Goal: Book appointment/travel/reservation

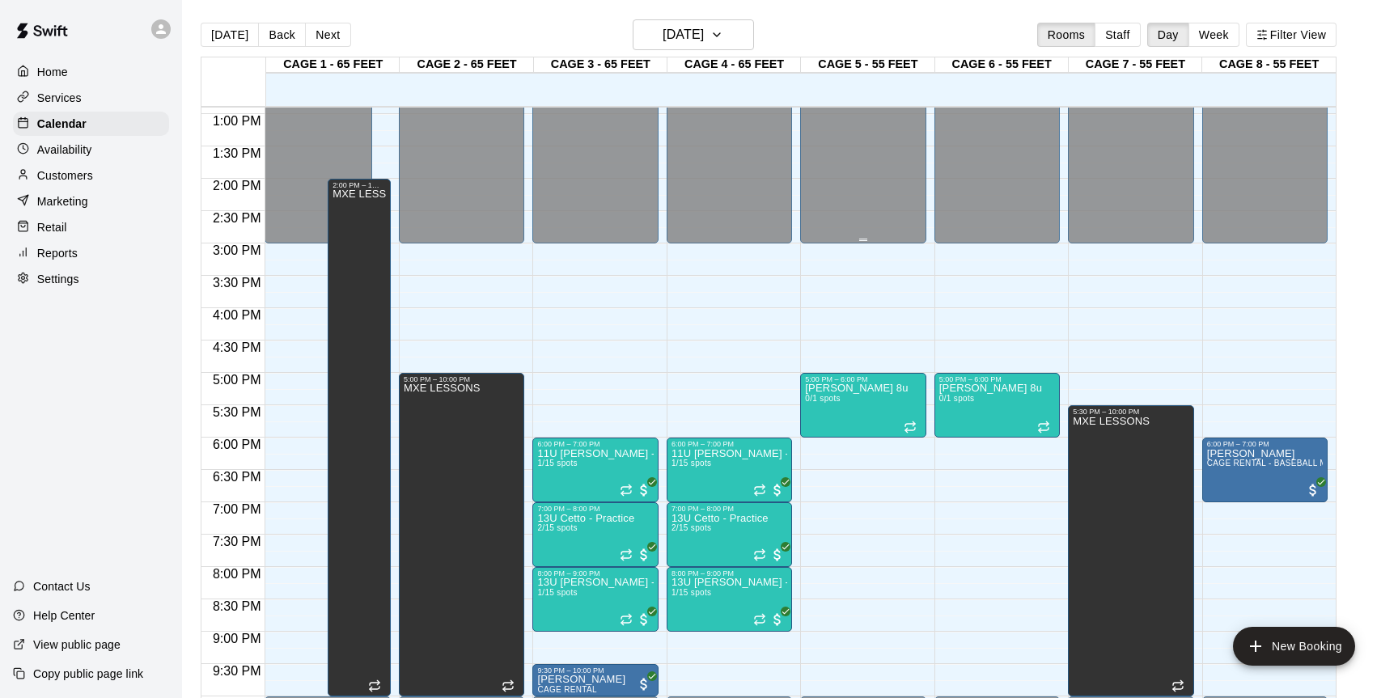
scroll to position [838, 0]
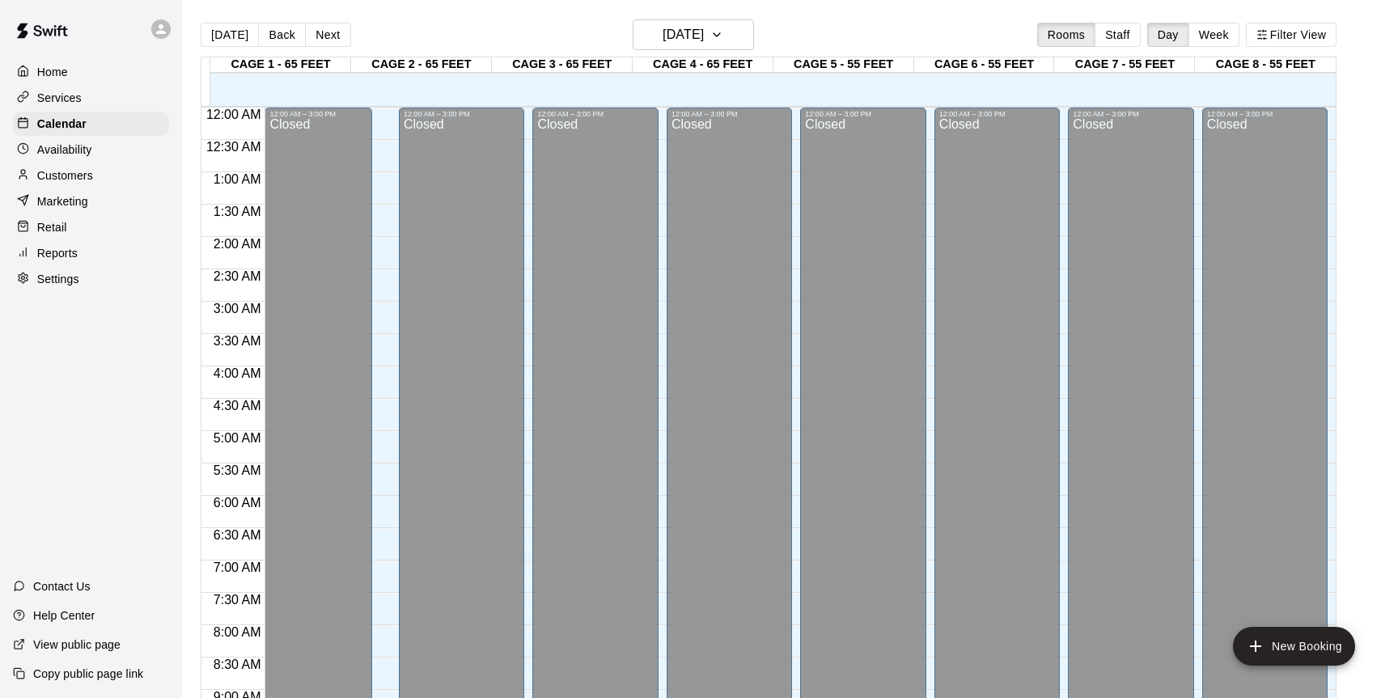
scroll to position [582, 0]
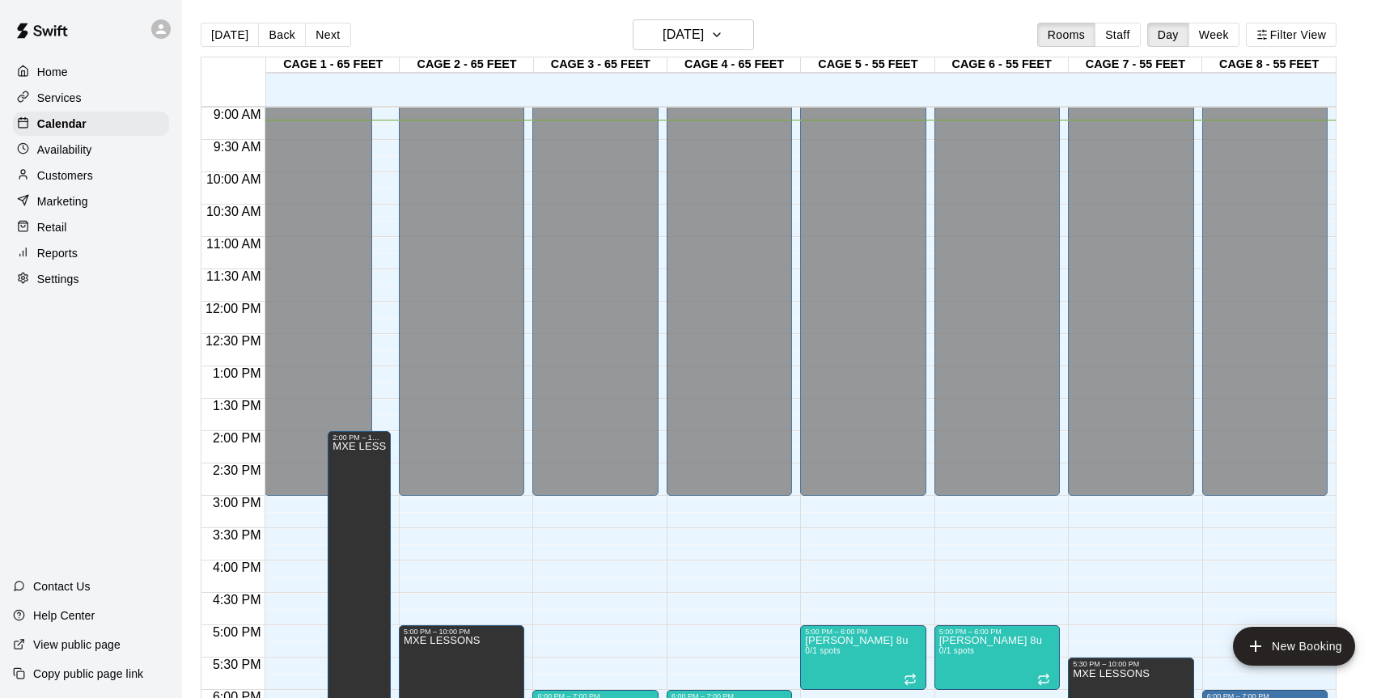
click at [69, 73] on div "Home" at bounding box center [91, 72] width 156 height 24
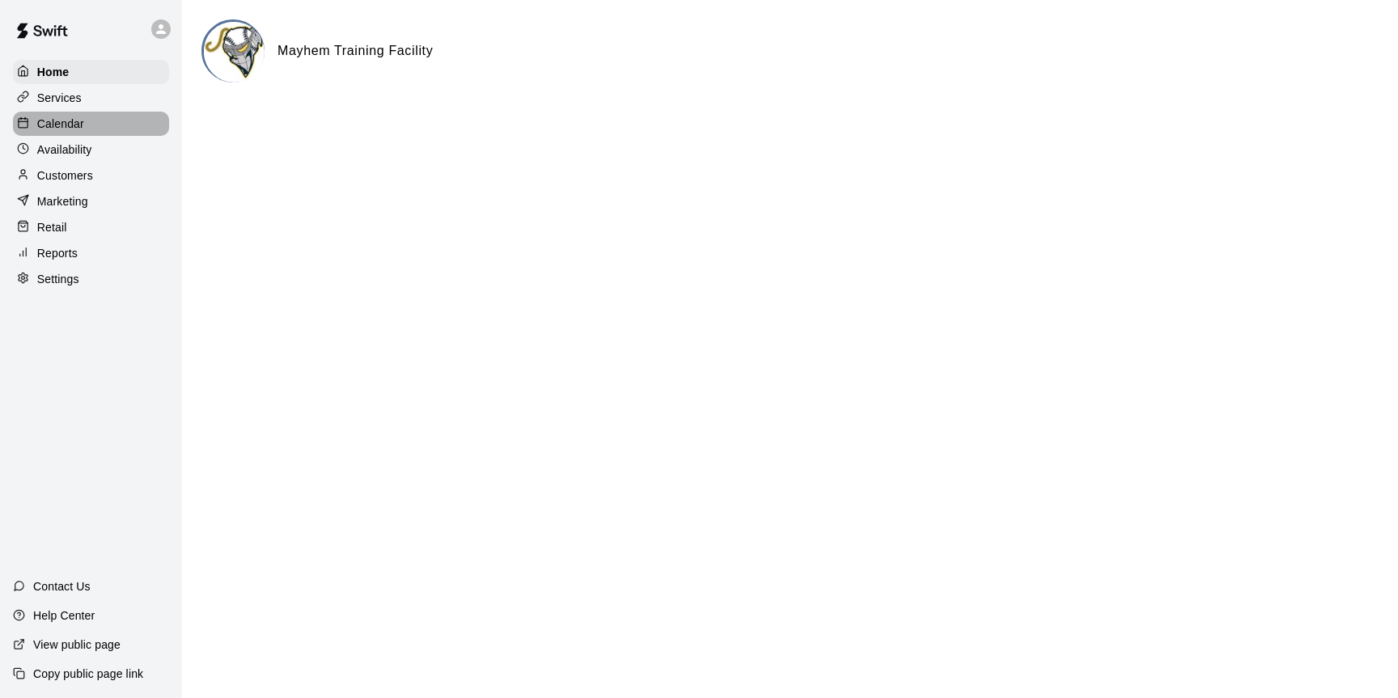
click at [62, 118] on p "Calendar" at bounding box center [60, 124] width 47 height 16
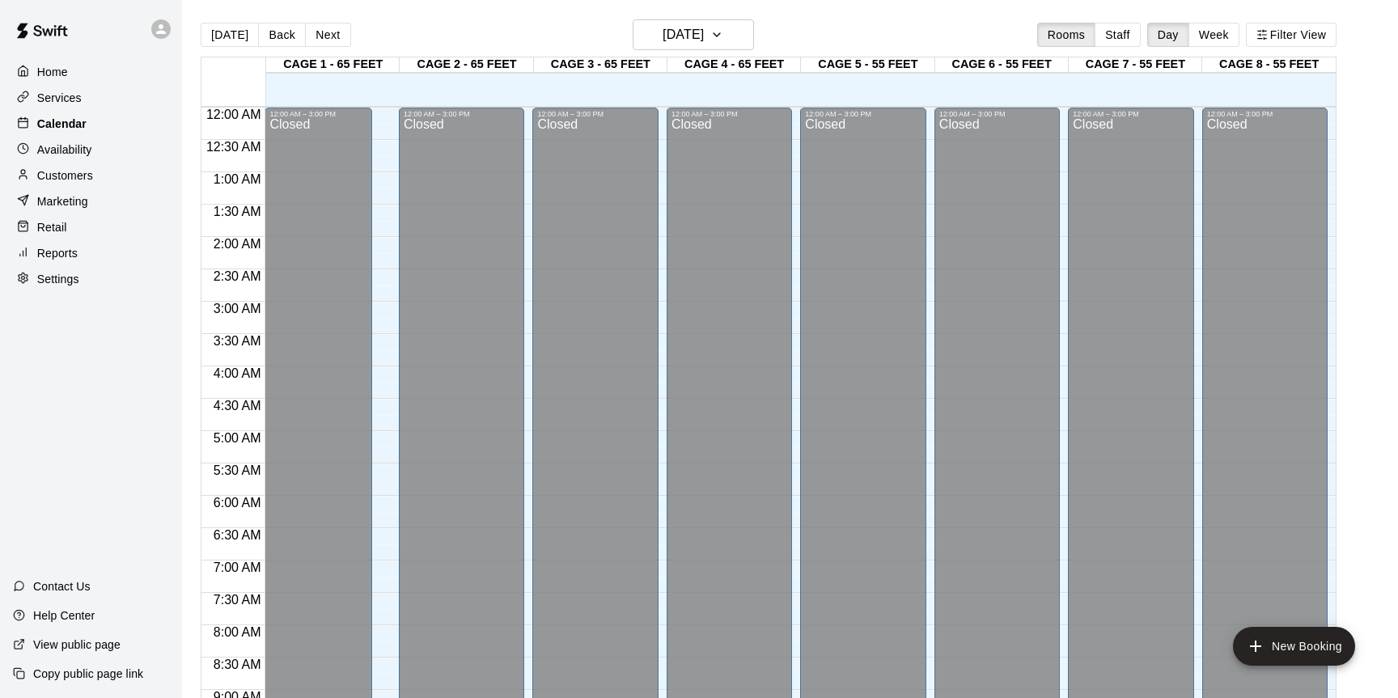
scroll to position [595, 0]
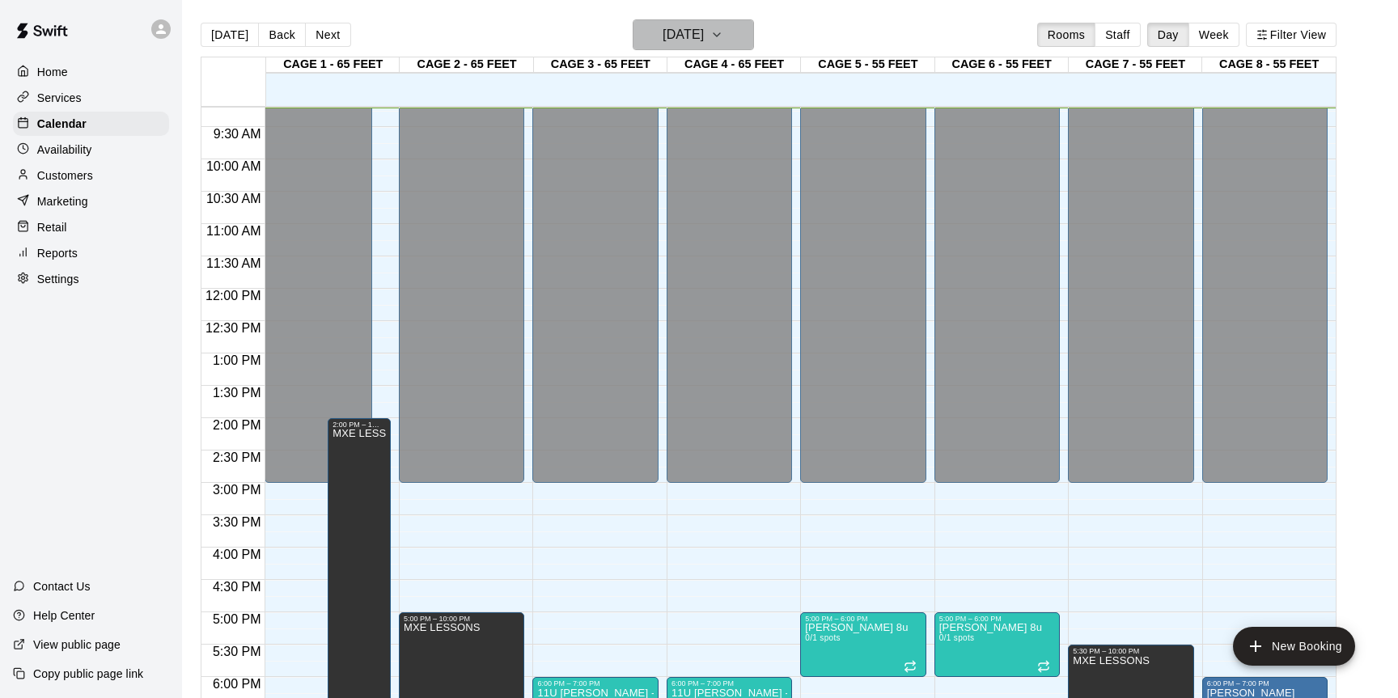
click at [735, 37] on button "[DATE]" at bounding box center [693, 34] width 121 height 31
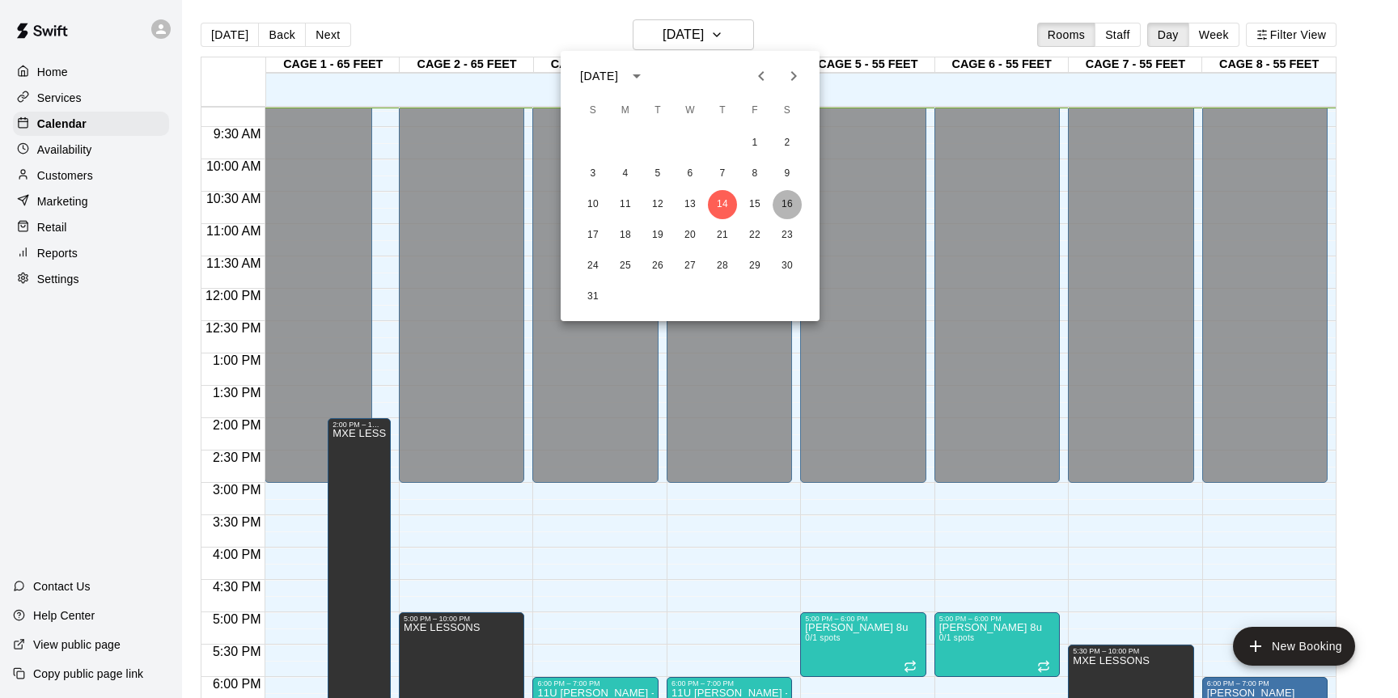
click at [790, 200] on button "16" at bounding box center [786, 204] width 29 height 29
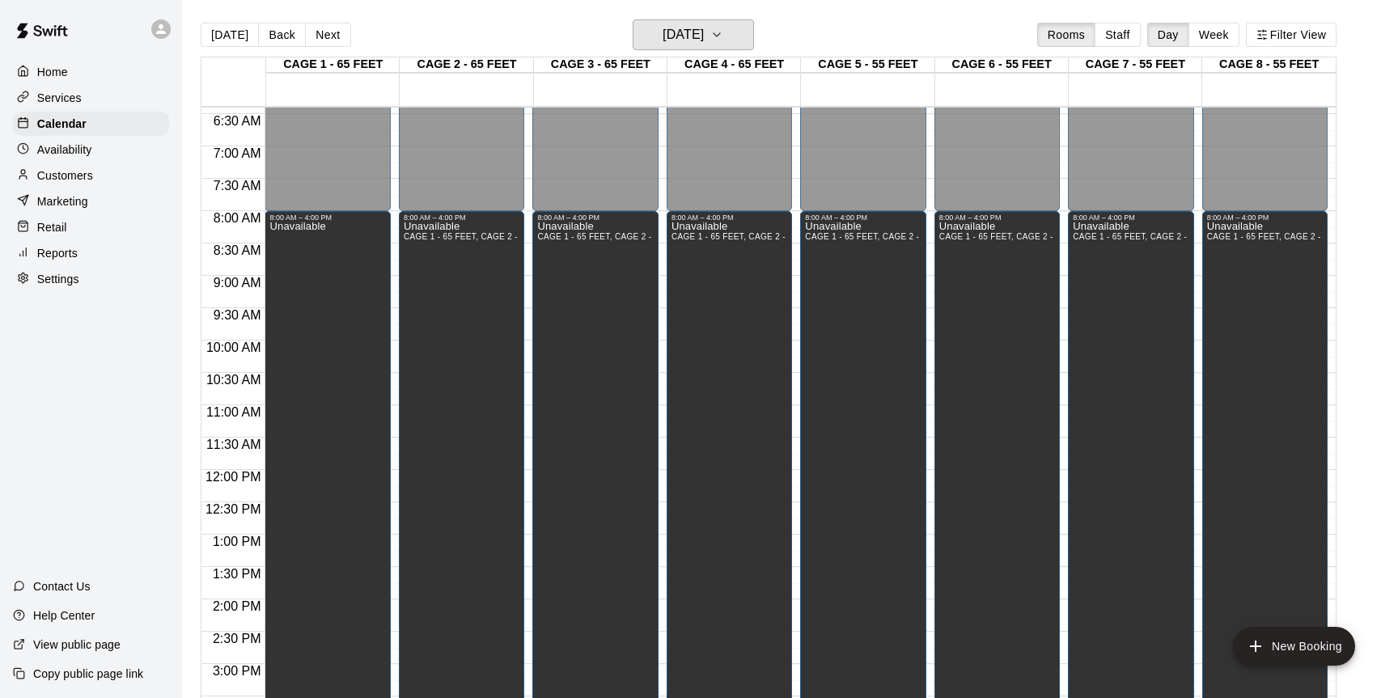
scroll to position [413, 0]
click at [723, 30] on icon "button" at bounding box center [716, 34] width 13 height 19
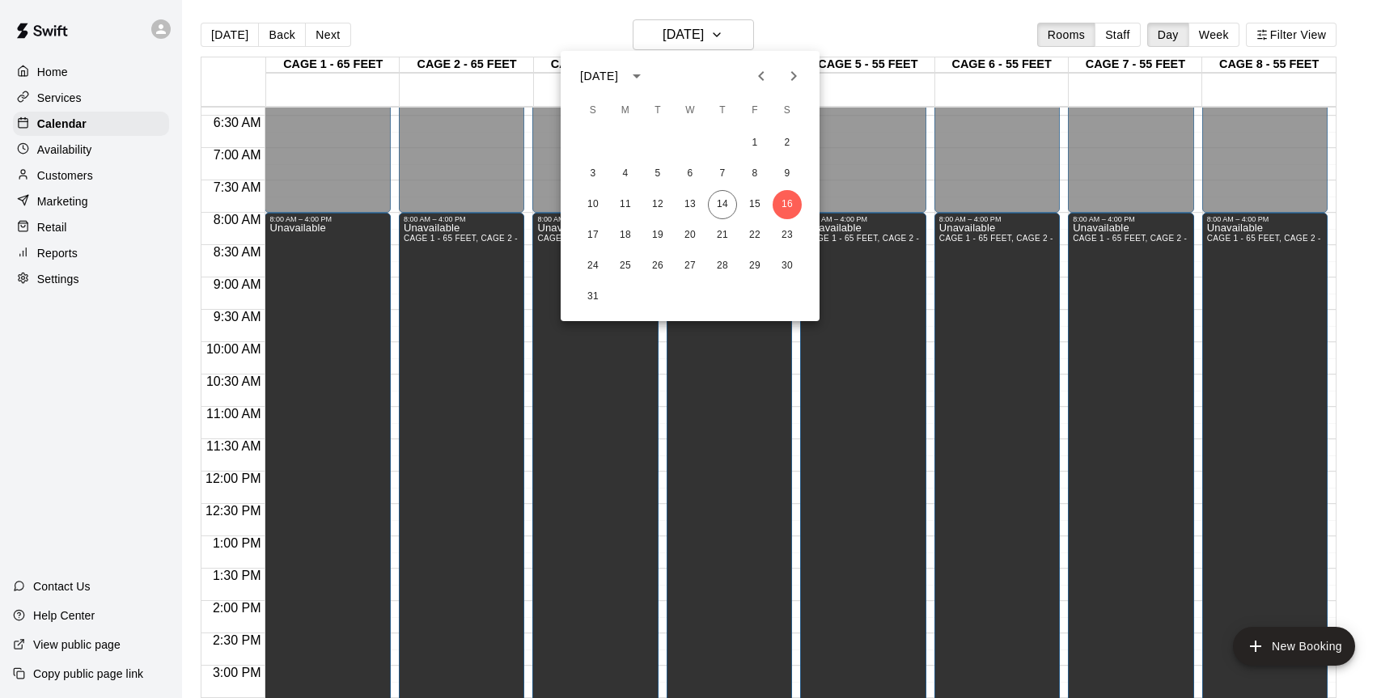
click at [789, 74] on icon "Next month" at bounding box center [793, 75] width 19 height 19
click at [790, 136] on button "6" at bounding box center [786, 143] width 29 height 29
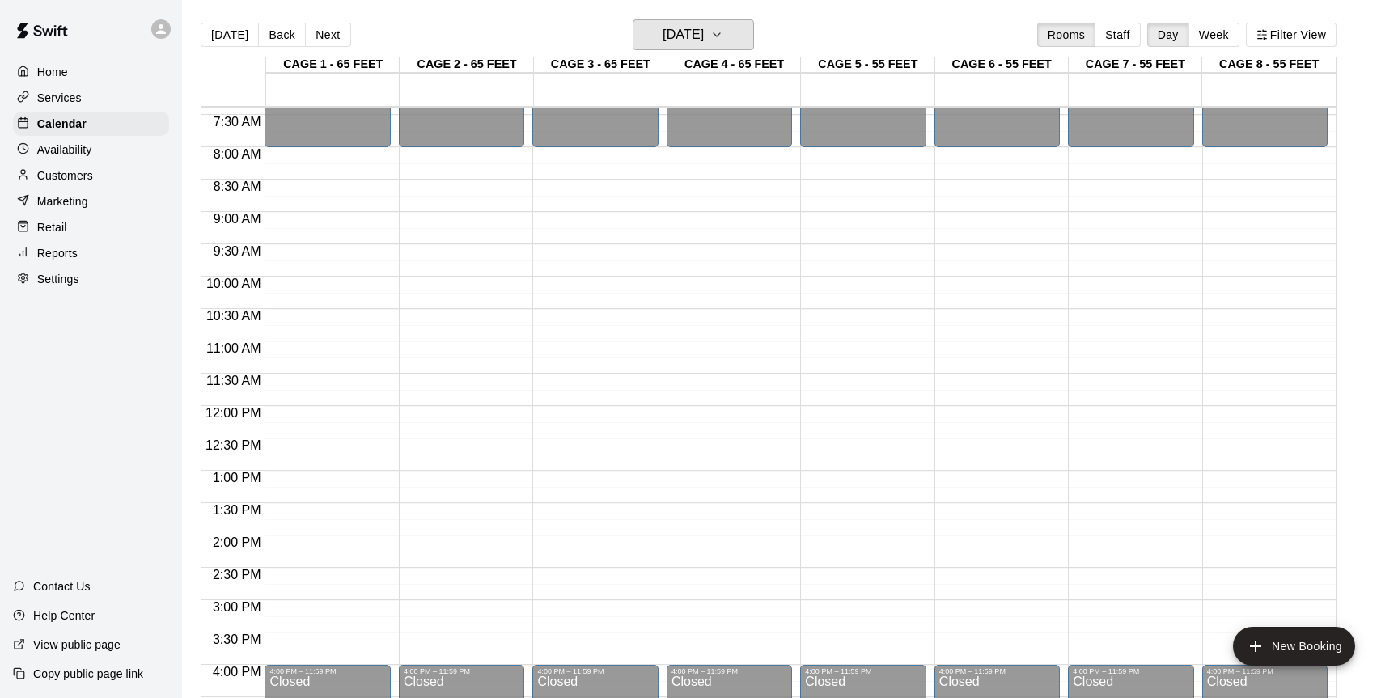
scroll to position [484, 0]
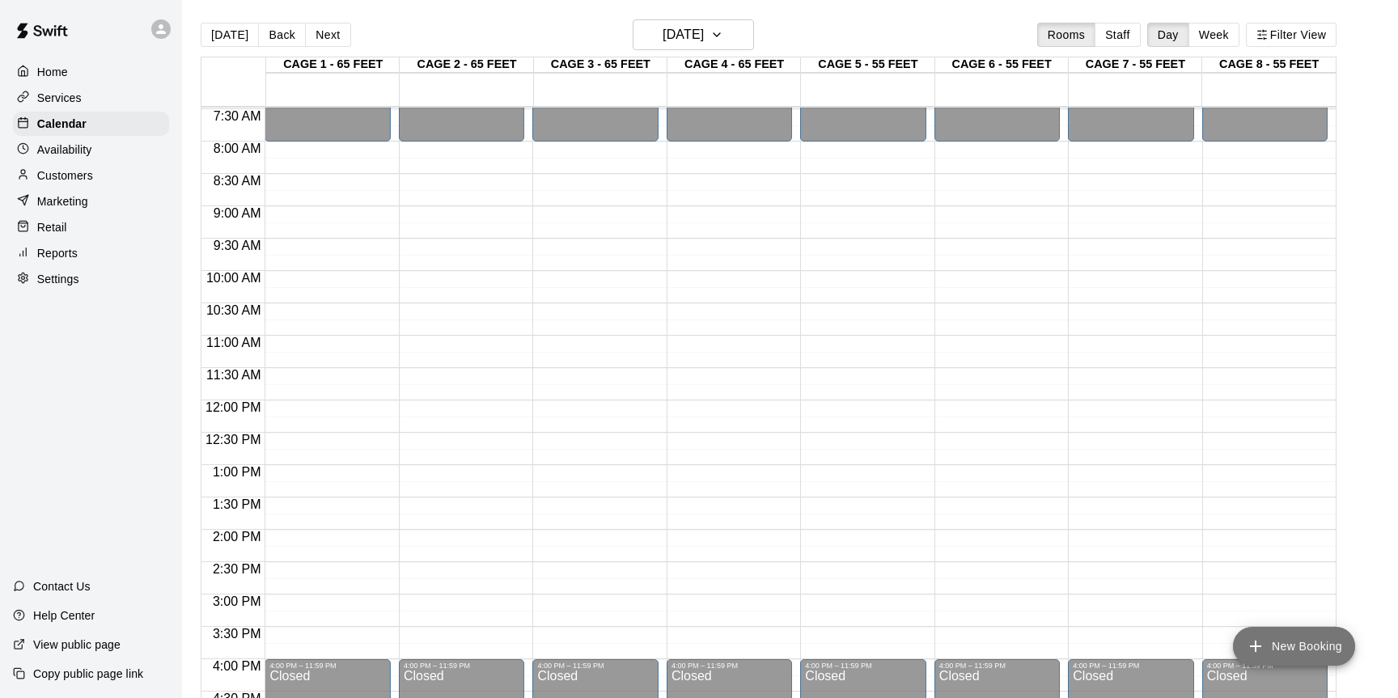
click at [1289, 654] on button "New Booking" at bounding box center [1294, 646] width 122 height 39
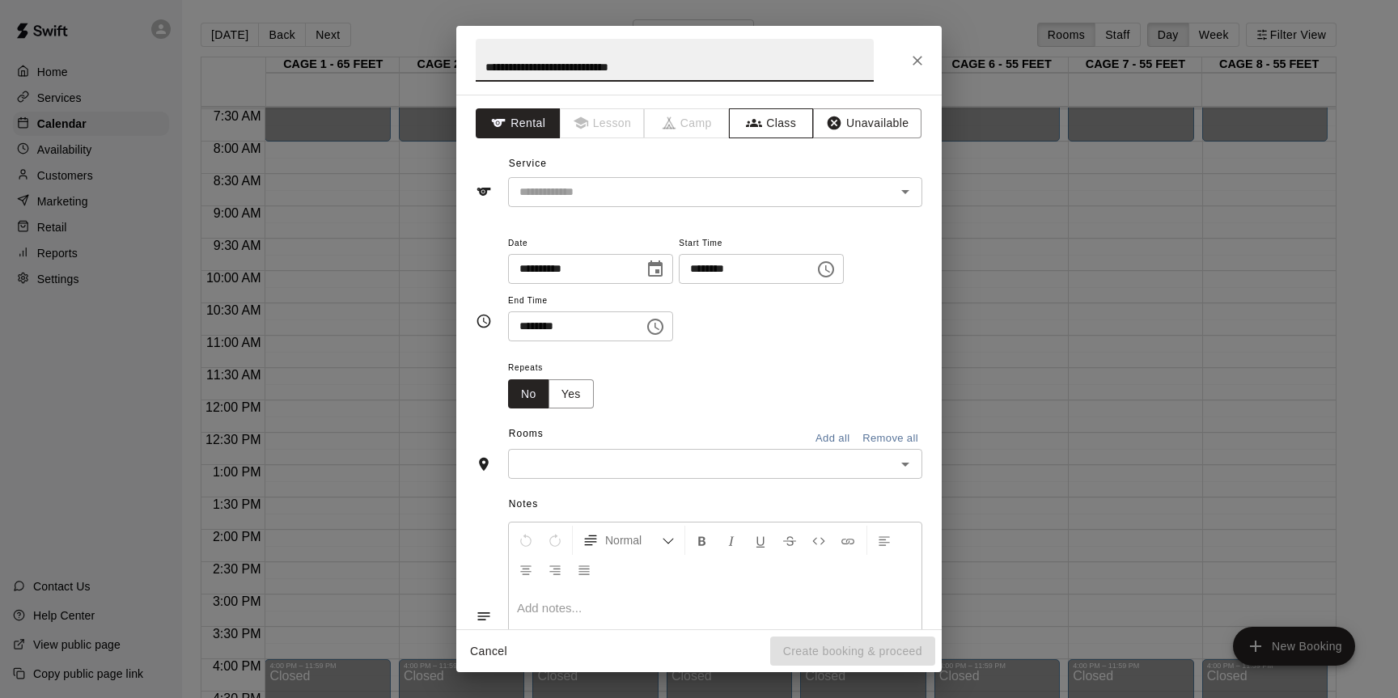
type input "**********"
click at [772, 135] on button "Class" at bounding box center [771, 123] width 85 height 30
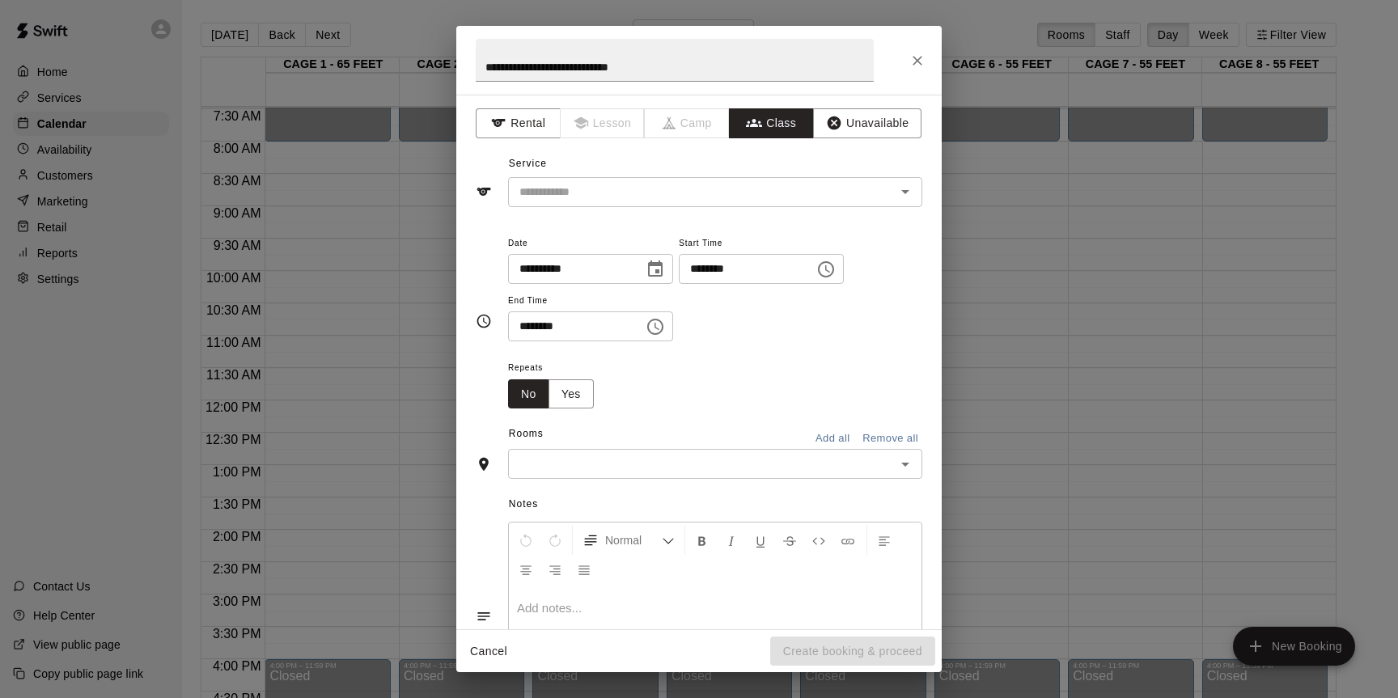
click at [770, 180] on div "​" at bounding box center [715, 192] width 414 height 30
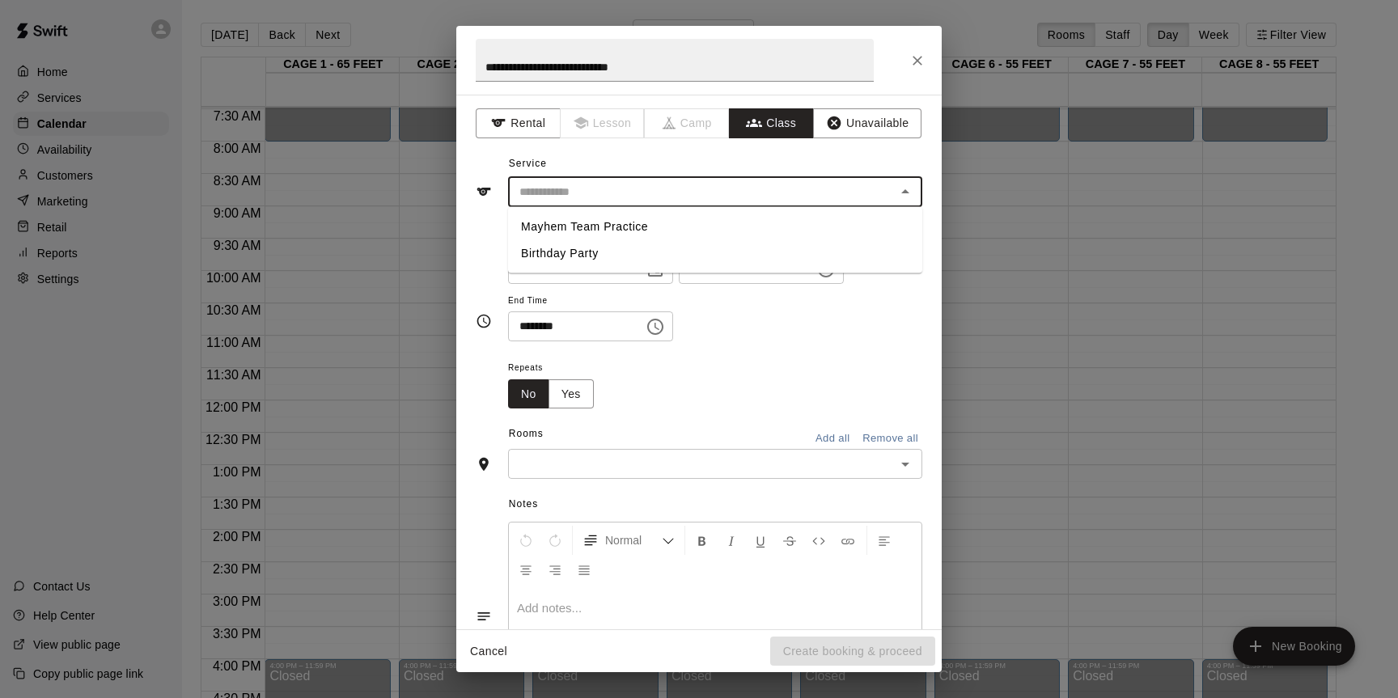
click at [724, 231] on li "Mayhem Team Practice" at bounding box center [715, 227] width 414 height 27
type input "**********"
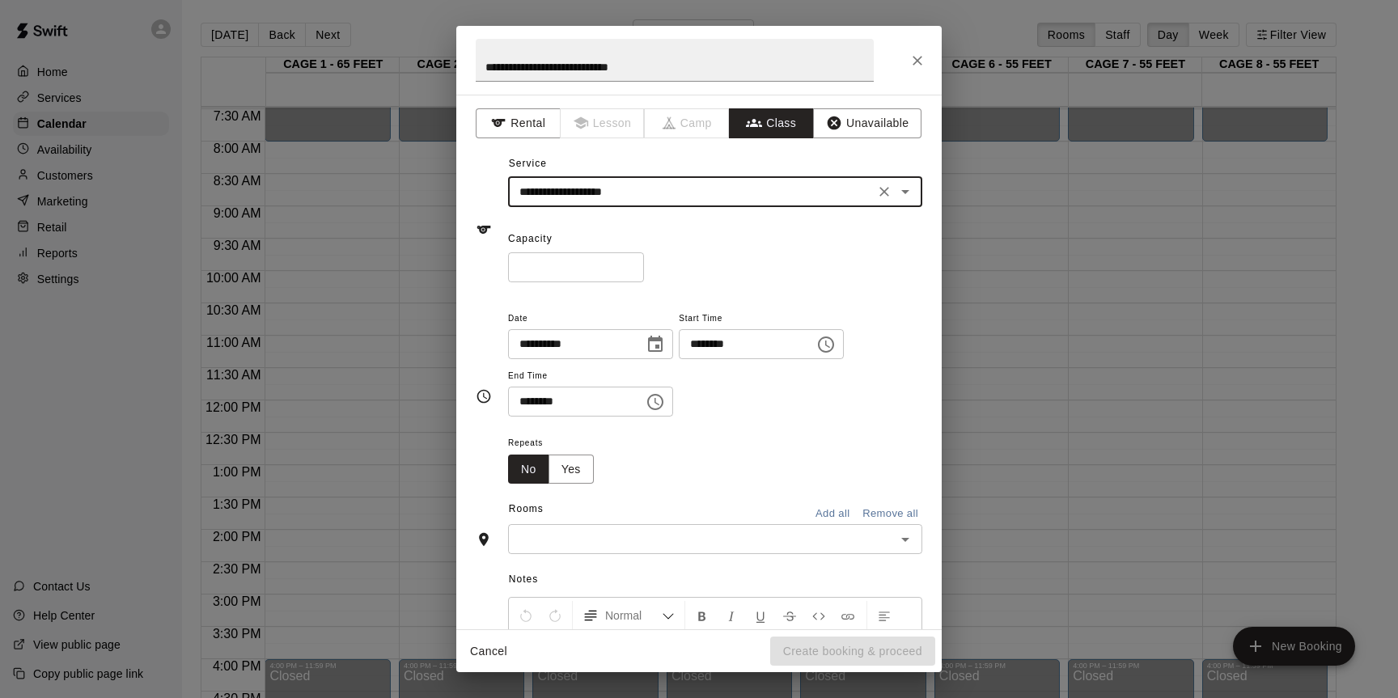
click at [665, 408] on icon "Choose time, selected time is 9:30 AM" at bounding box center [654, 401] width 19 height 19
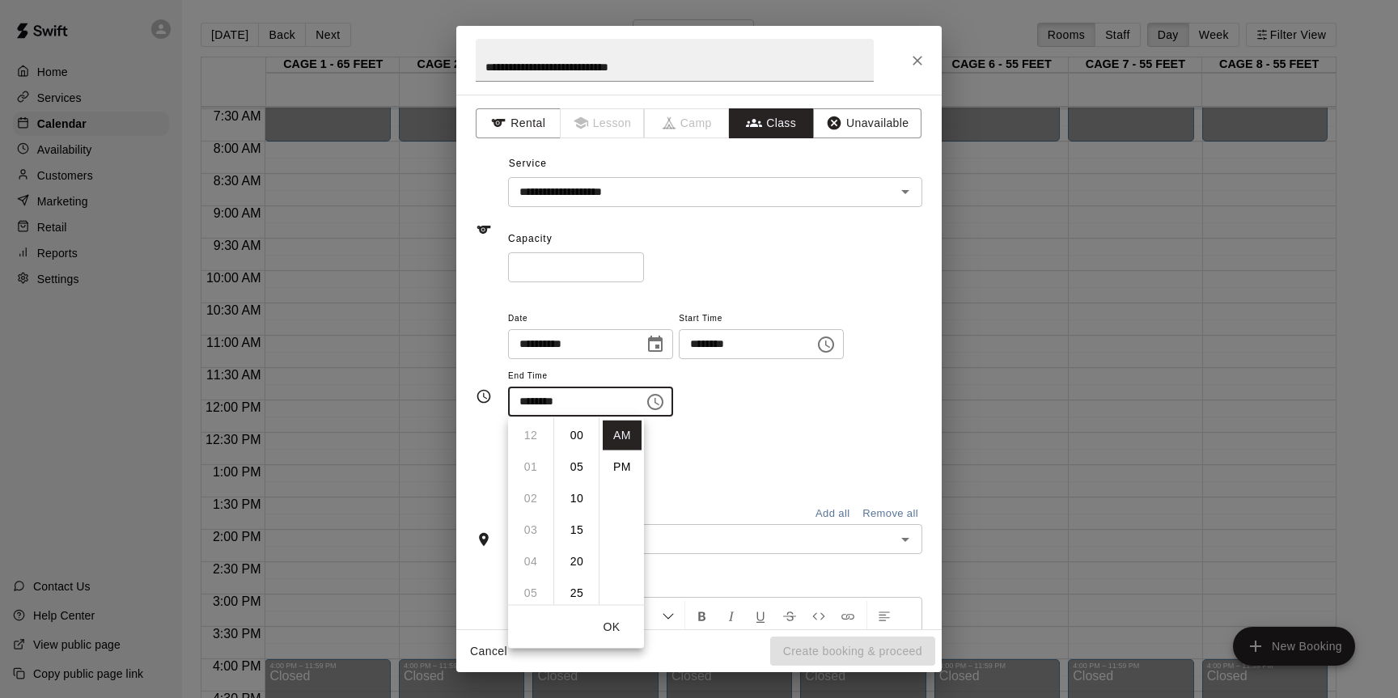
scroll to position [189, 0]
click at [542, 464] on li "10" at bounding box center [530, 467] width 39 height 30
click at [570, 437] on li "00" at bounding box center [576, 436] width 39 height 30
type input "********"
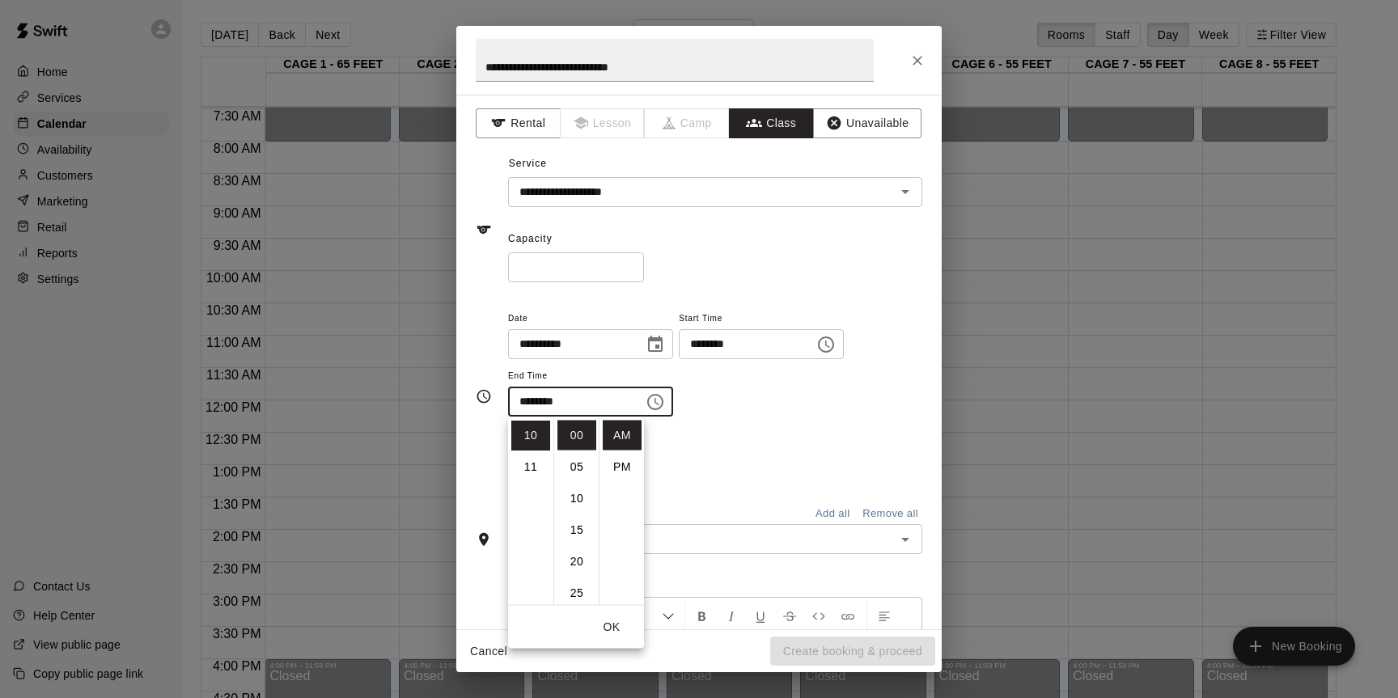
click at [700, 468] on div "Repeats No Yes" at bounding box center [715, 458] width 414 height 51
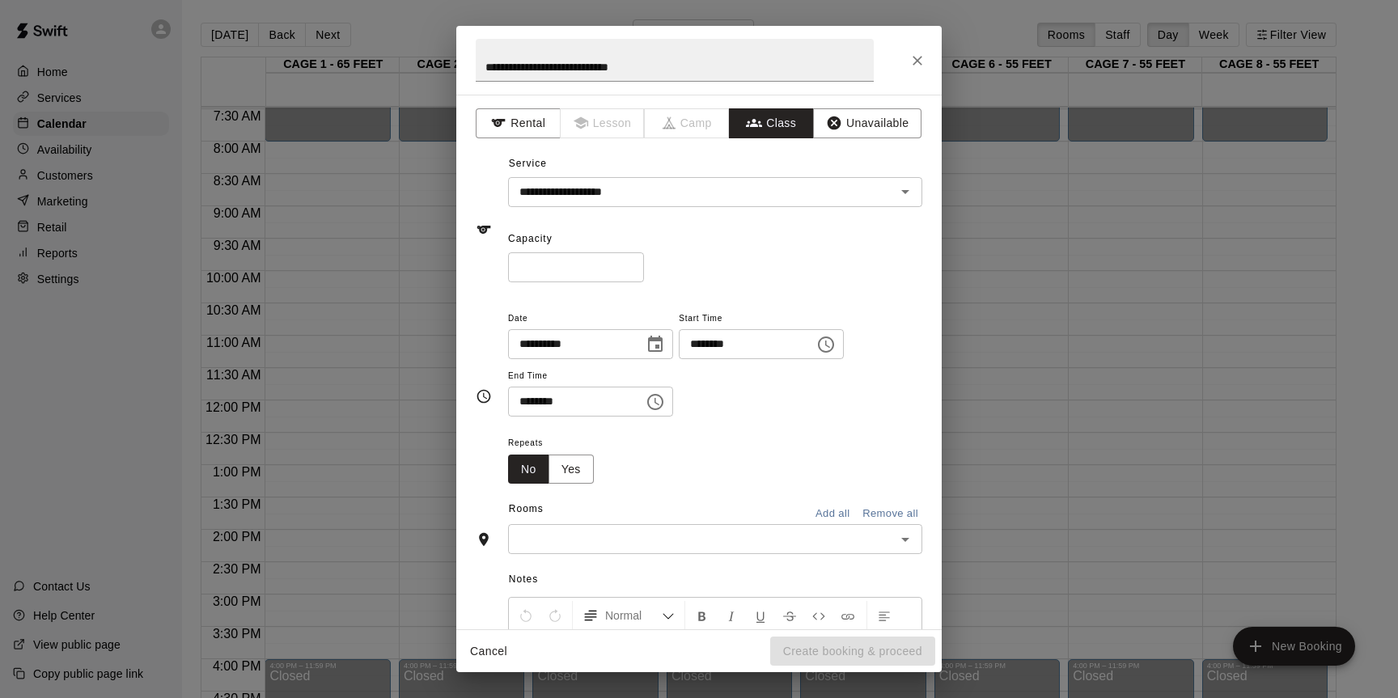
click at [697, 547] on input "text" at bounding box center [702, 539] width 378 height 20
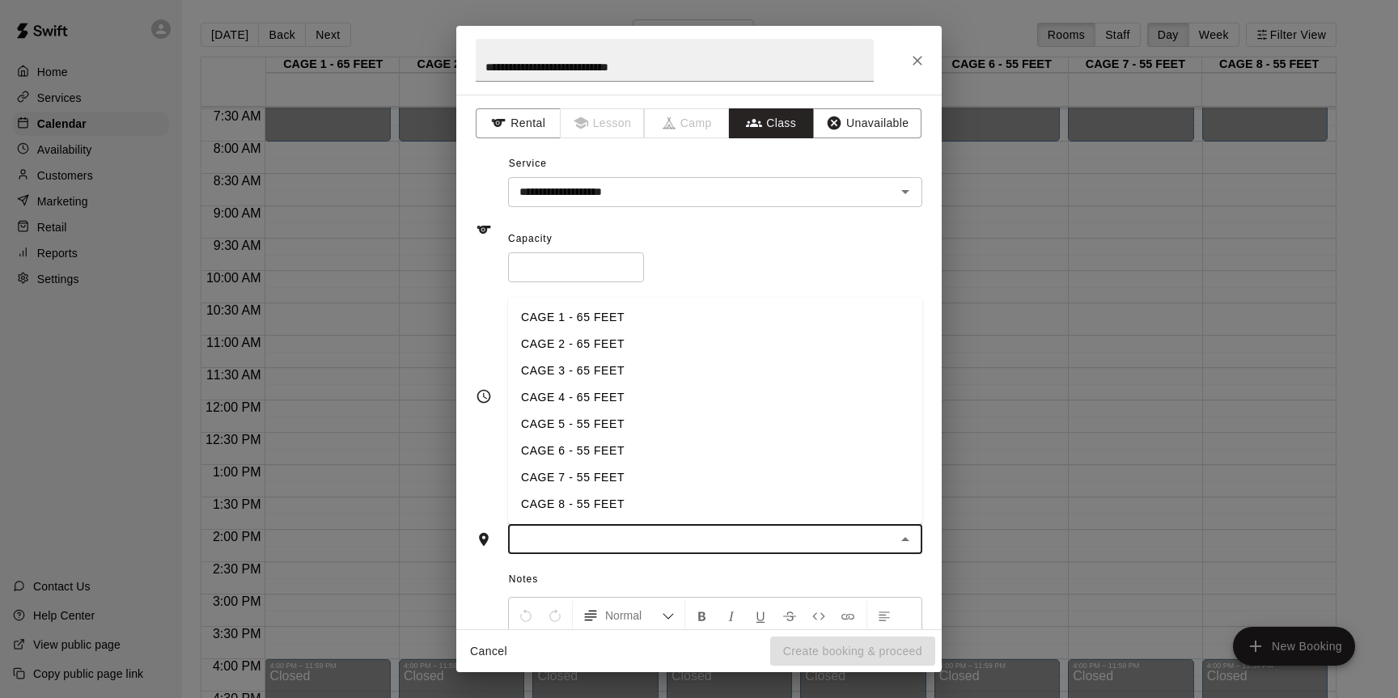
click at [614, 484] on li "CAGE 7 - 55 FEET" at bounding box center [715, 477] width 414 height 27
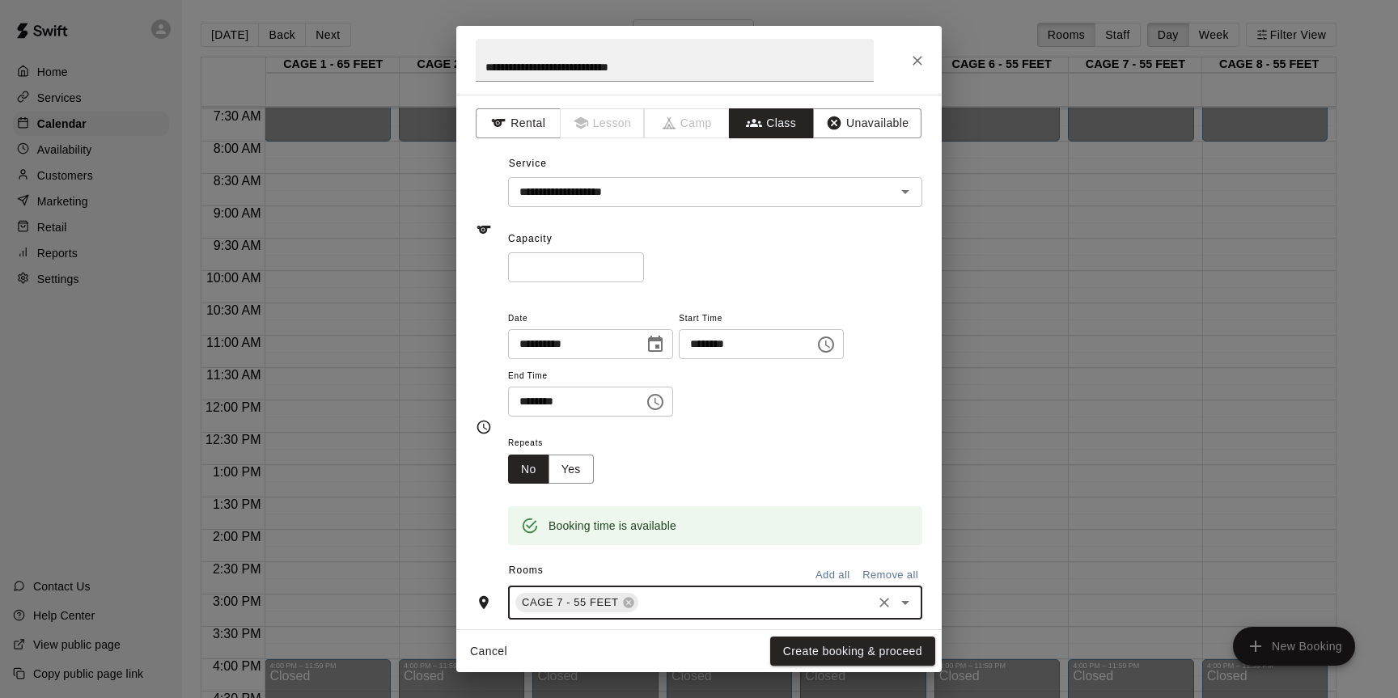
click at [674, 612] on input "text" at bounding box center [756, 603] width 230 height 20
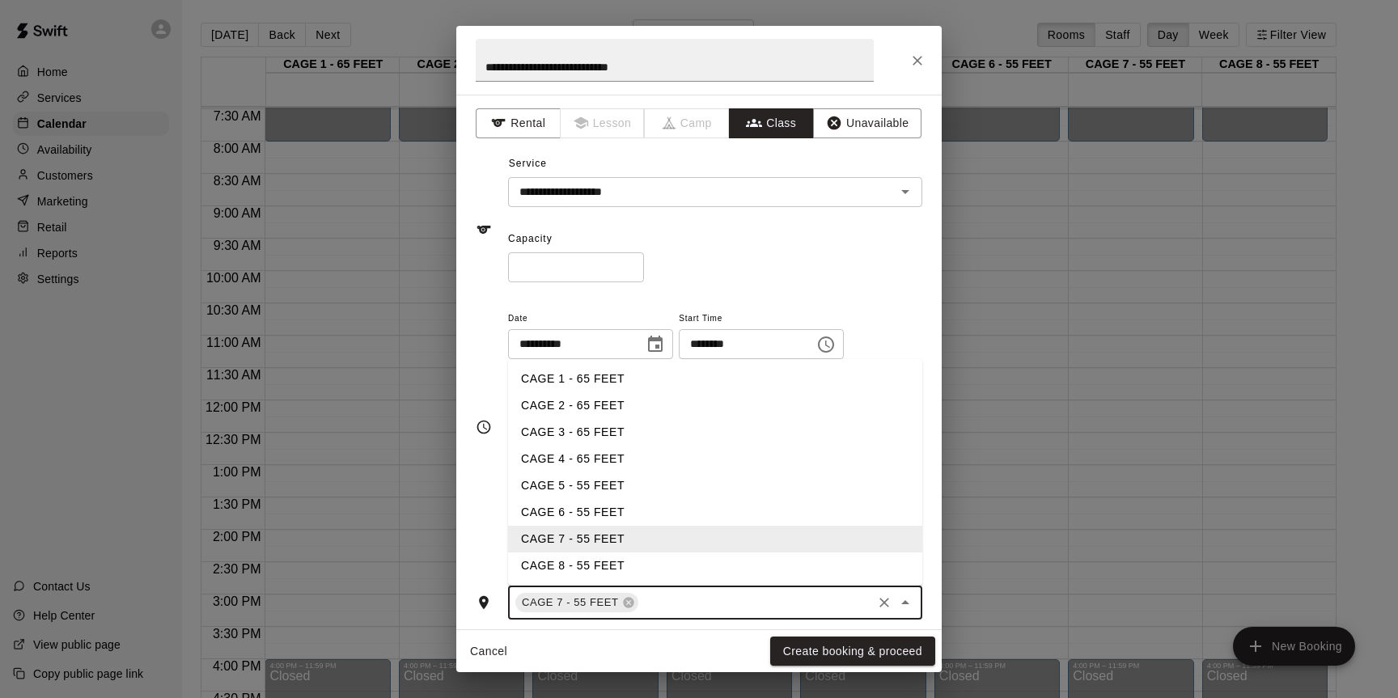
click at [611, 555] on li "CAGE 8 - 55 FEET" at bounding box center [715, 565] width 414 height 27
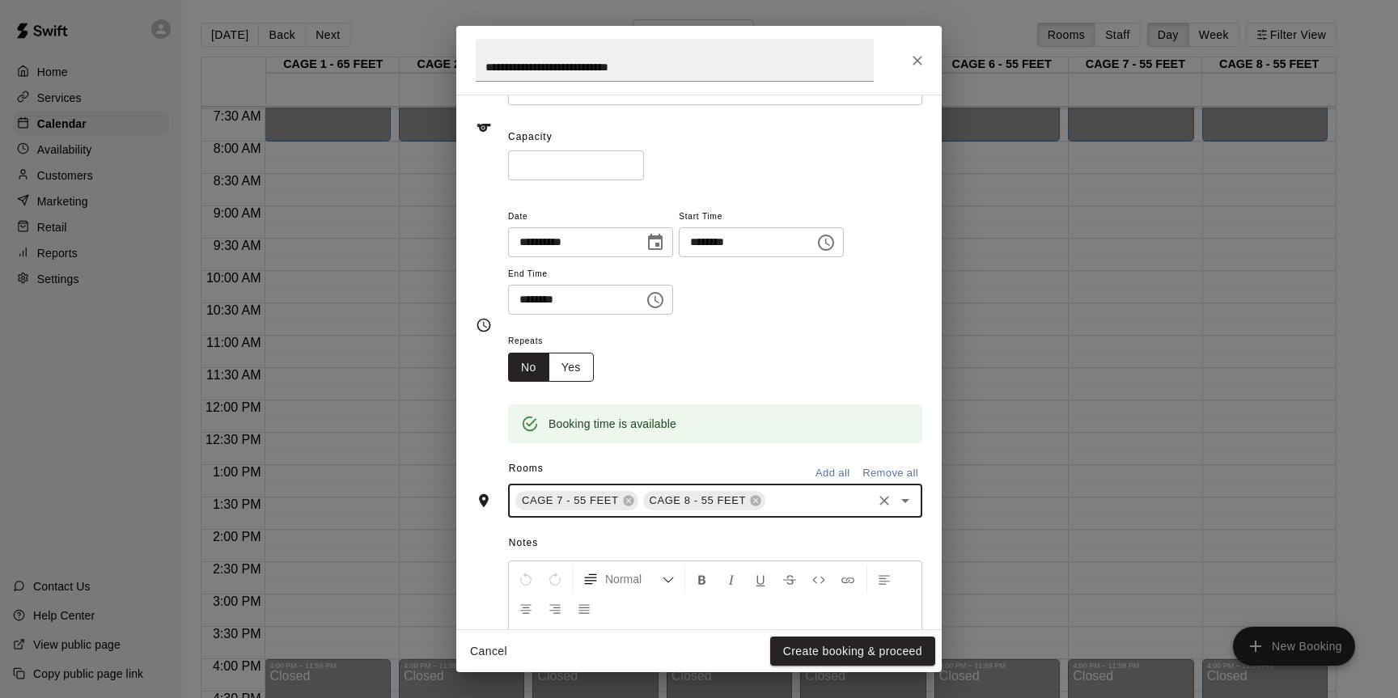
scroll to position [100, 0]
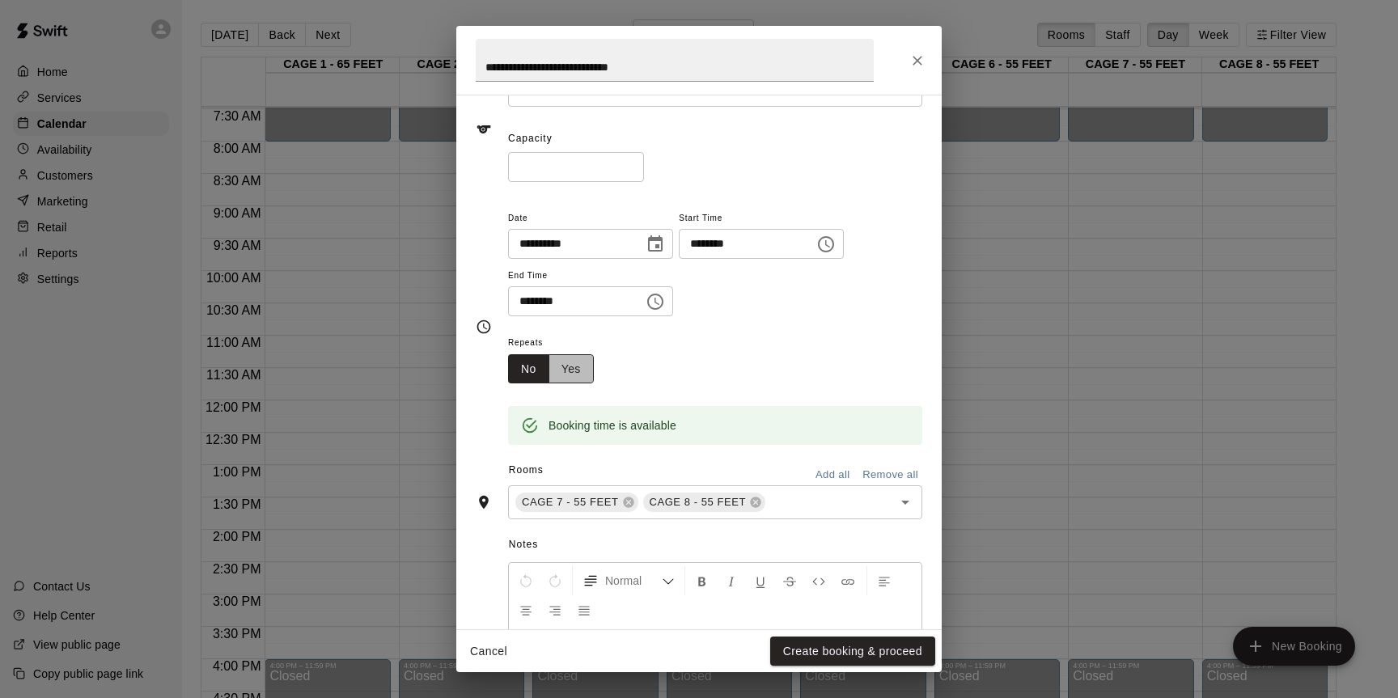
click at [575, 361] on button "Yes" at bounding box center [570, 369] width 45 height 30
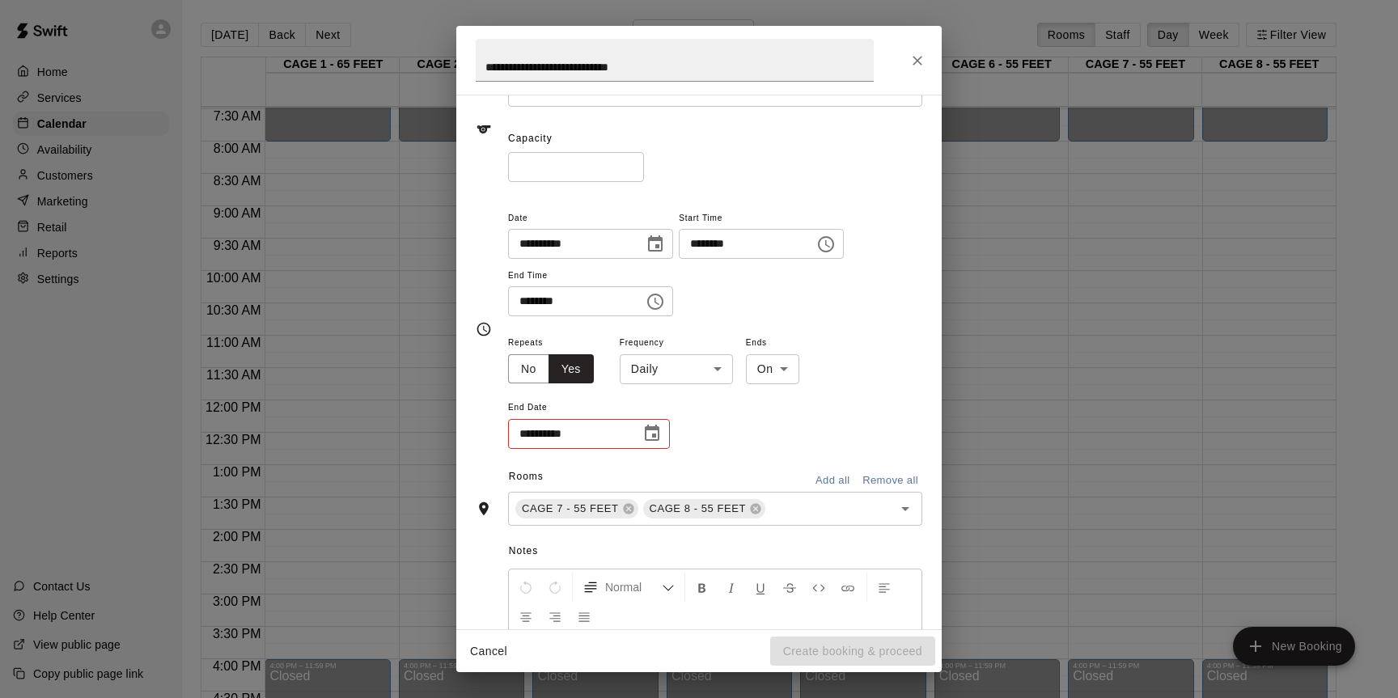
click at [660, 369] on body "Home Services Calendar Availability Customers Marketing Retail Reports Settings…" at bounding box center [699, 362] width 1398 height 724
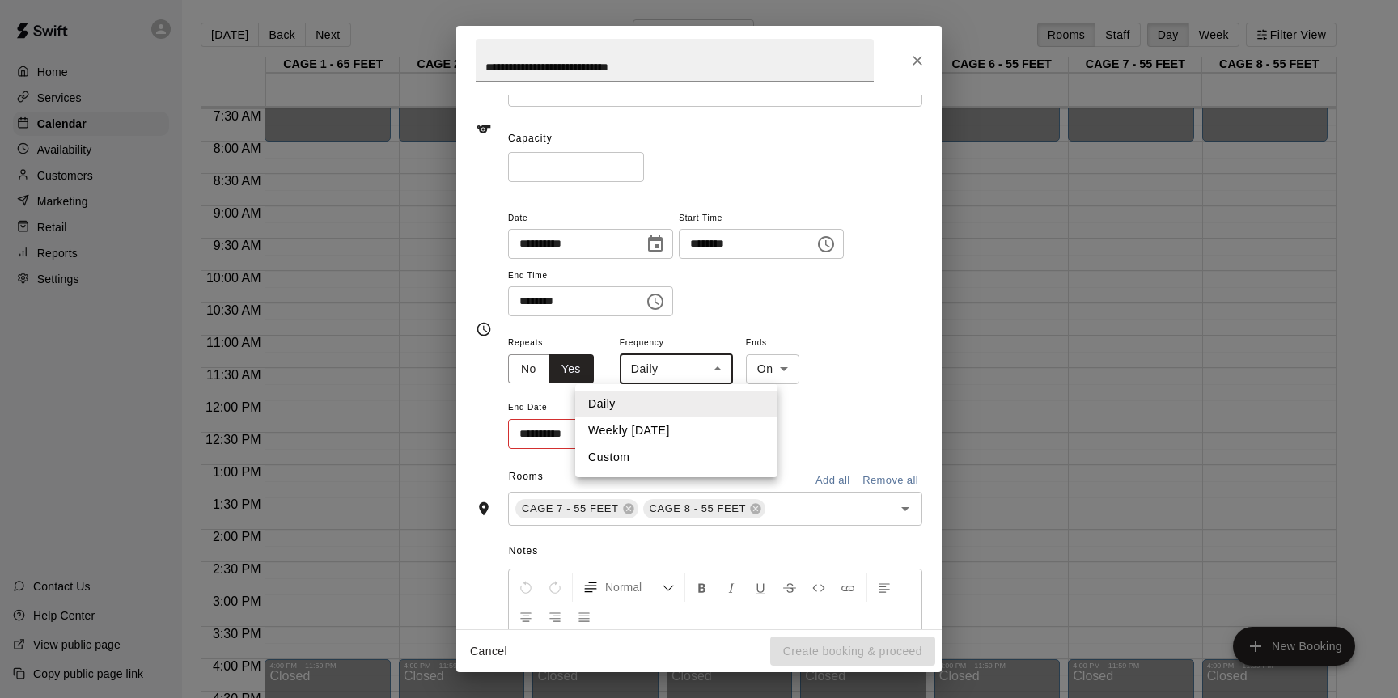
click at [657, 425] on li "Weekly on Saturday" at bounding box center [676, 430] width 202 height 27
type input "******"
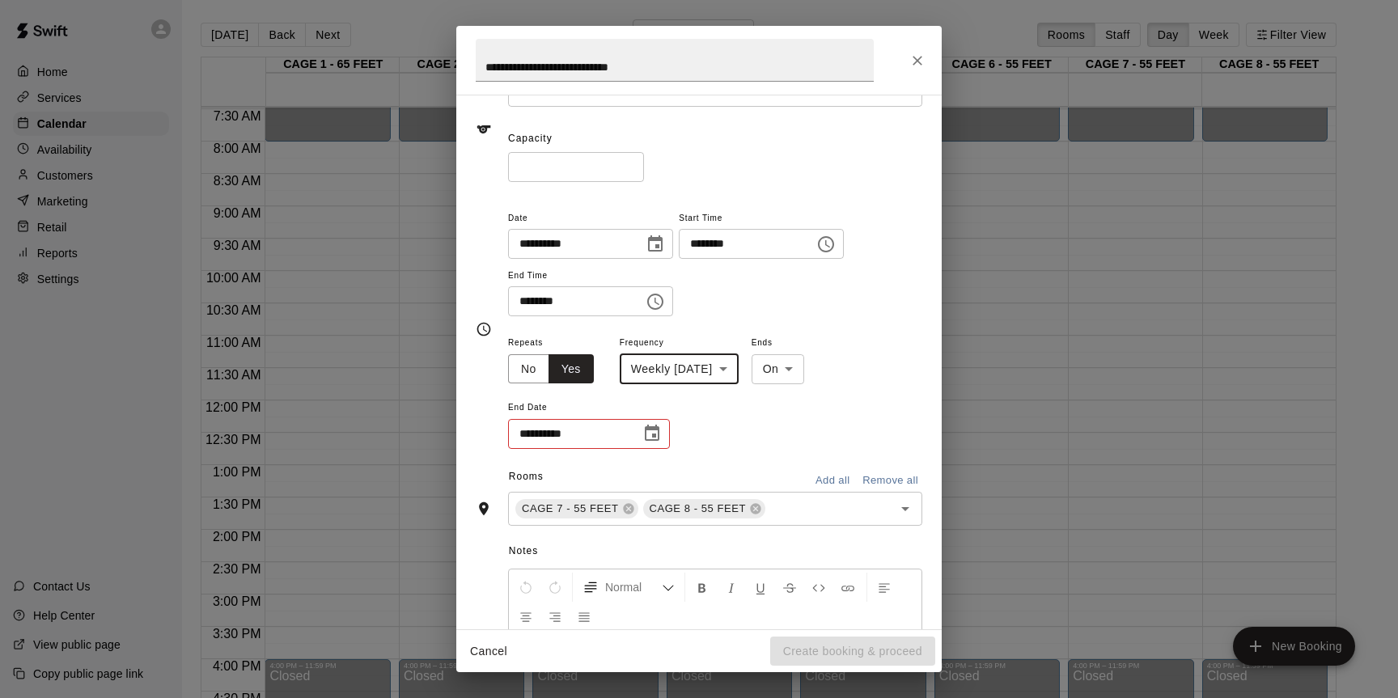
click at [650, 434] on icon "Choose date" at bounding box center [651, 433] width 19 height 19
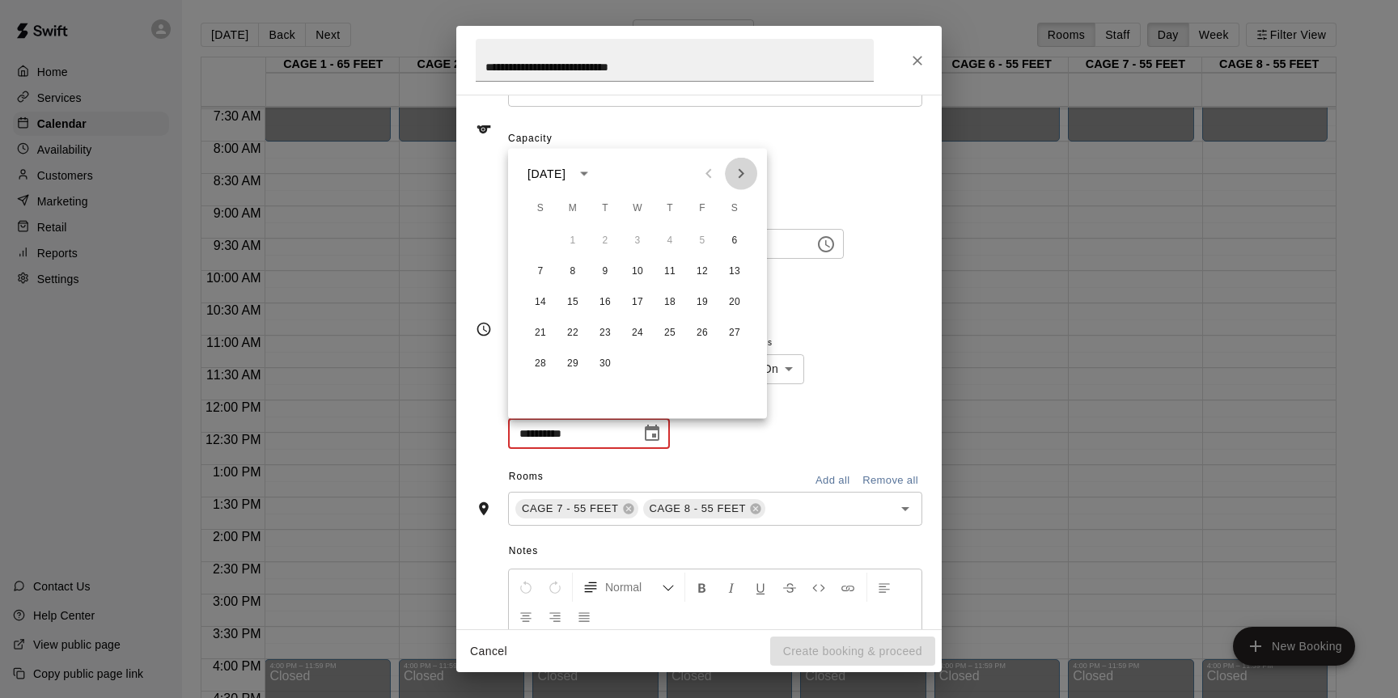
click at [742, 173] on icon "Next month" at bounding box center [741, 174] width 6 height 10
click at [715, 164] on icon "Previous month" at bounding box center [708, 173] width 19 height 19
click at [734, 335] on button "25" at bounding box center [734, 333] width 29 height 29
type input "**********"
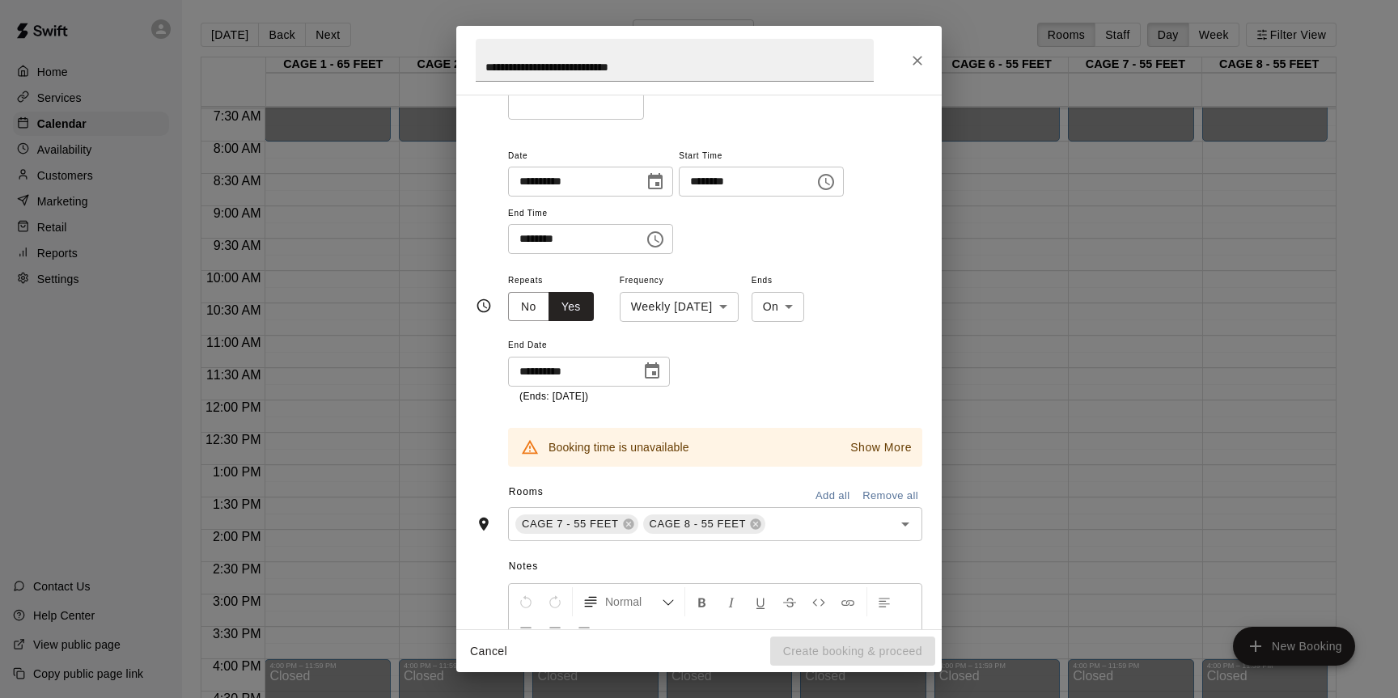
scroll to position [168, 0]
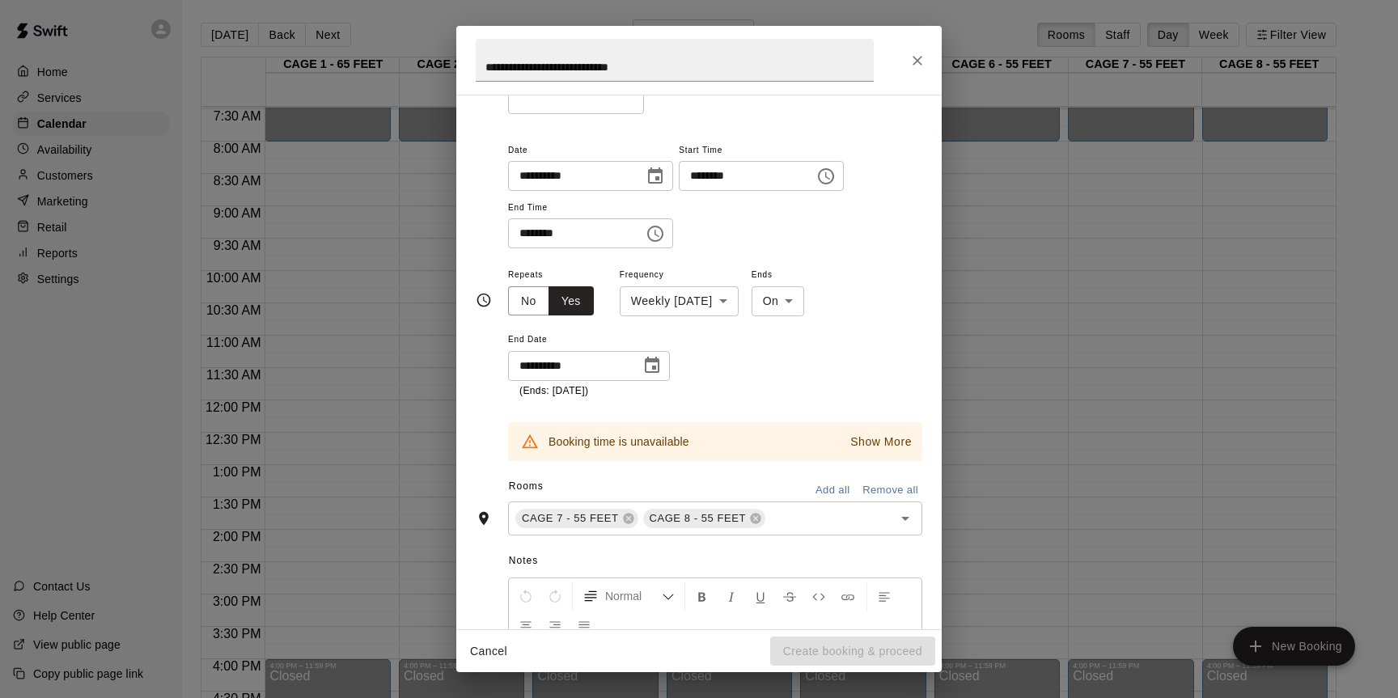
click at [857, 442] on p "Show More" at bounding box center [880, 442] width 61 height 17
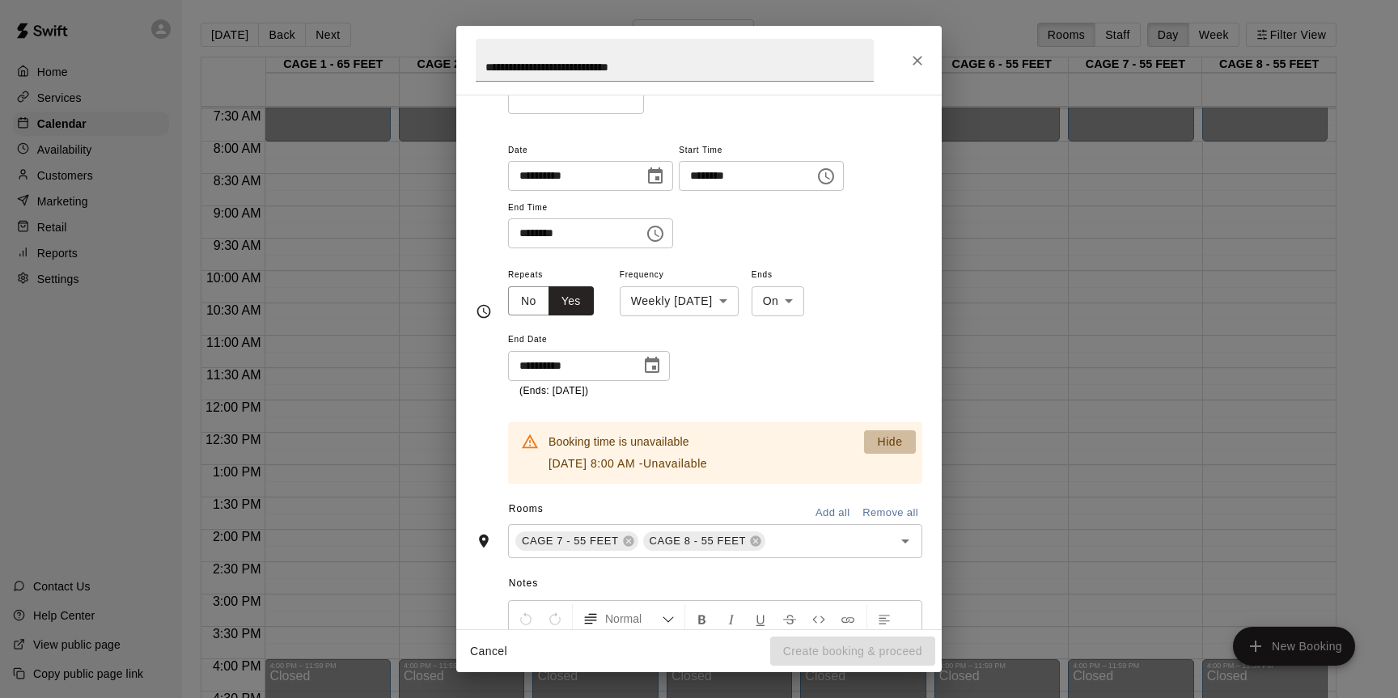
click at [883, 440] on p "Hide" at bounding box center [889, 442] width 25 height 17
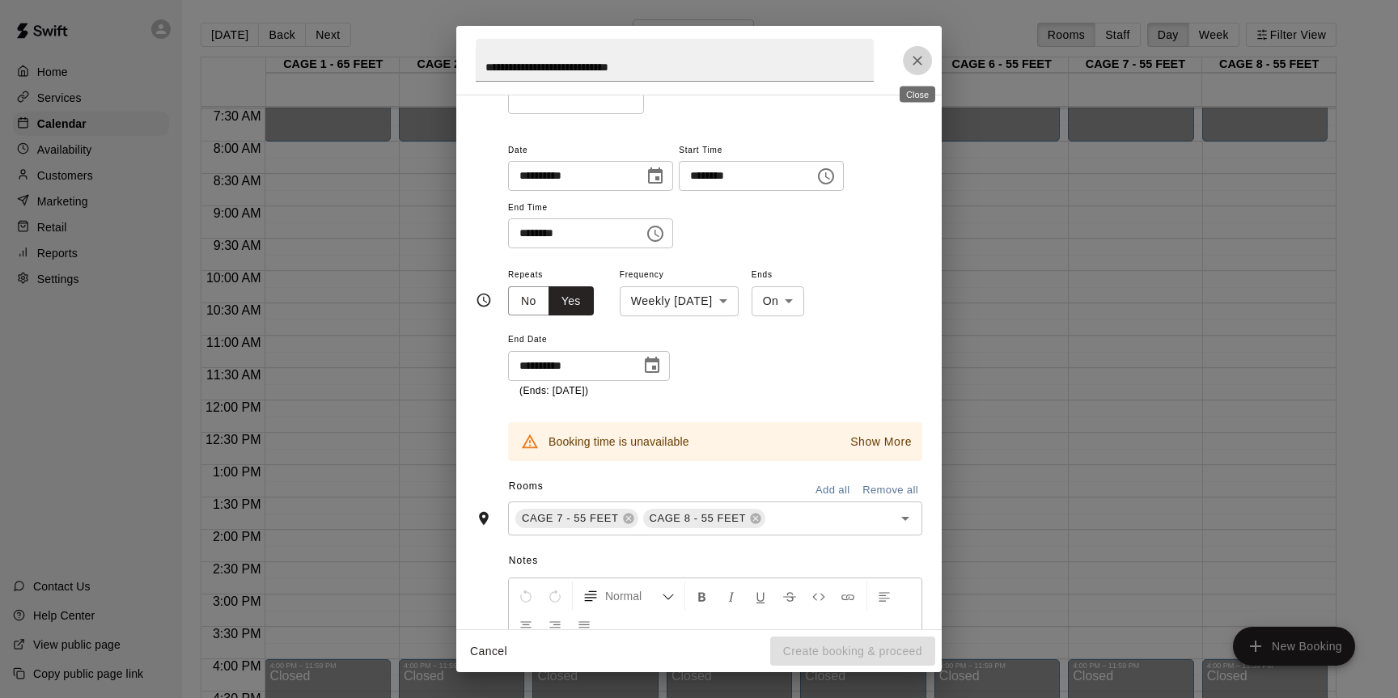
click at [914, 63] on icon "Close" at bounding box center [917, 61] width 10 height 10
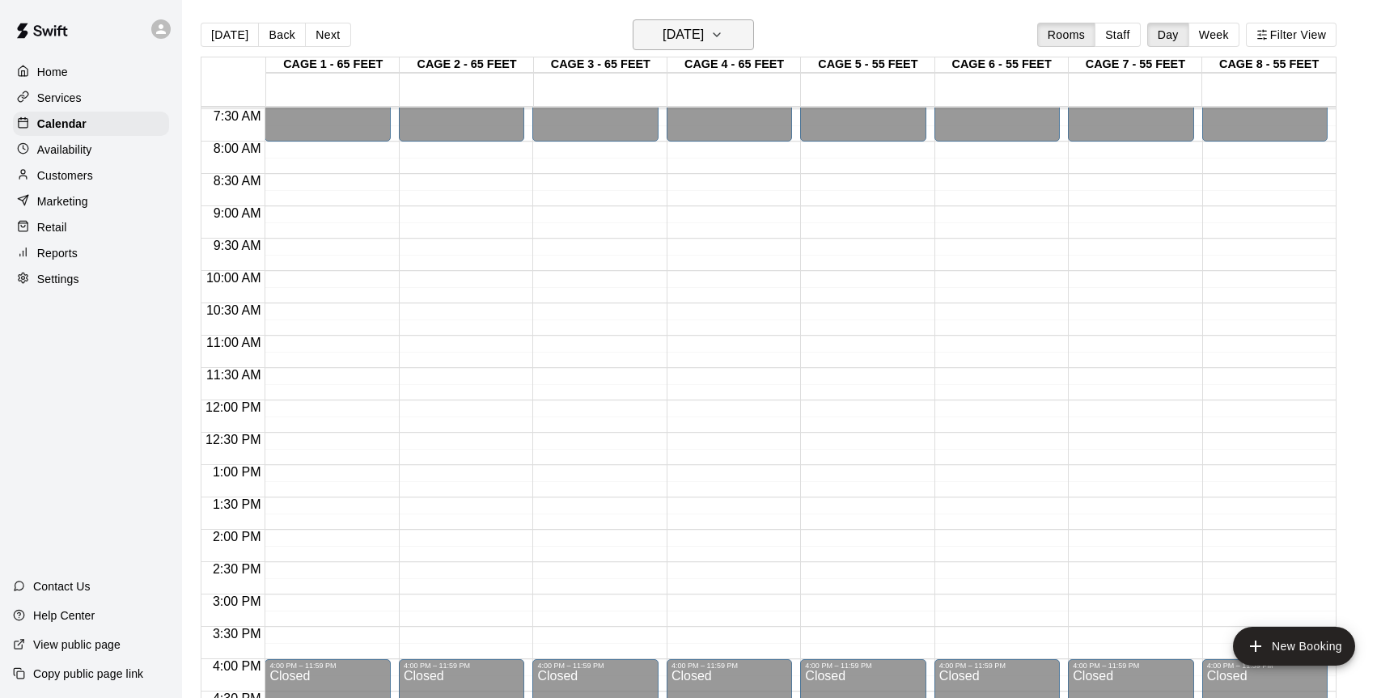
click at [704, 36] on h6 "Saturday Sep 06" at bounding box center [682, 34] width 41 height 23
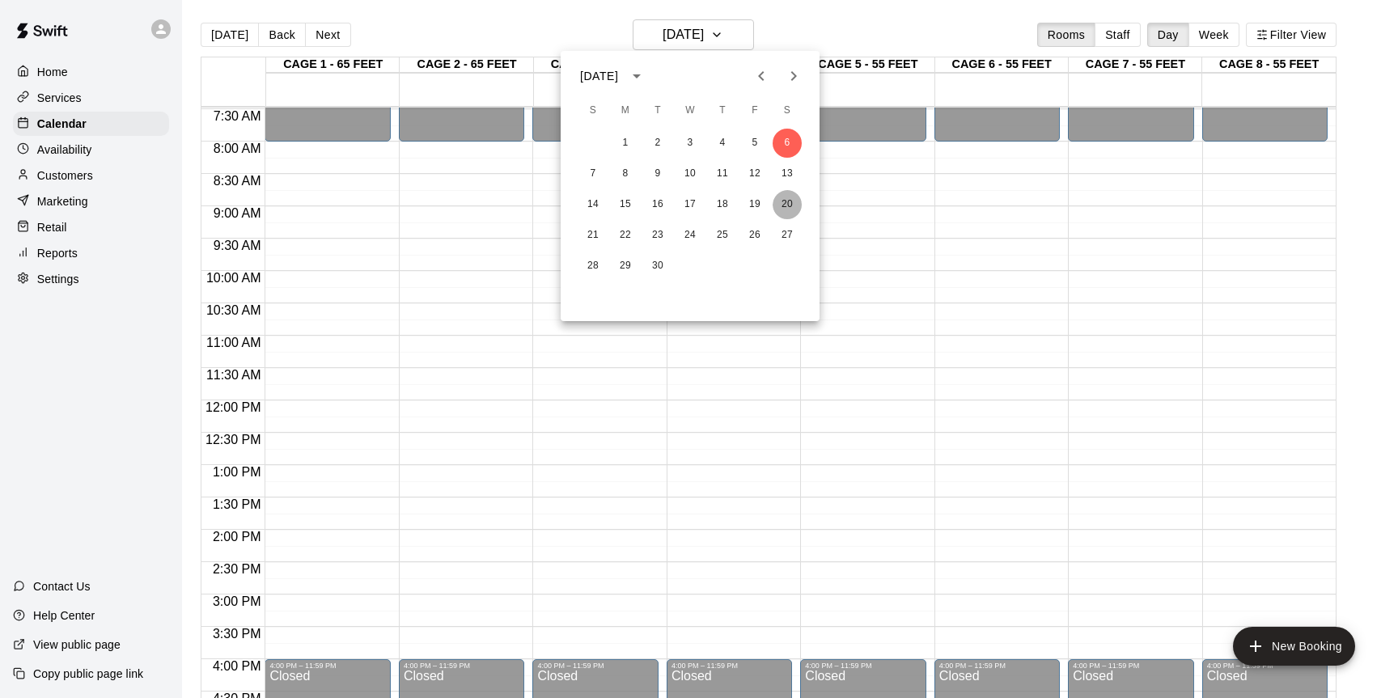
click at [785, 201] on button "20" at bounding box center [786, 204] width 29 height 29
